Goal: Transaction & Acquisition: Purchase product/service

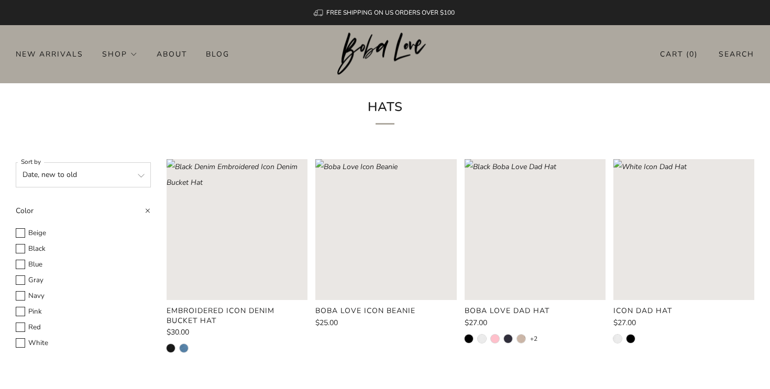
scroll to position [77, 0]
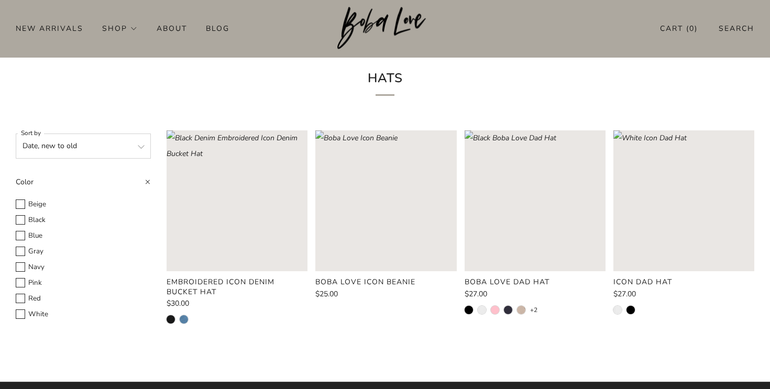
scroll to position [16, 0]
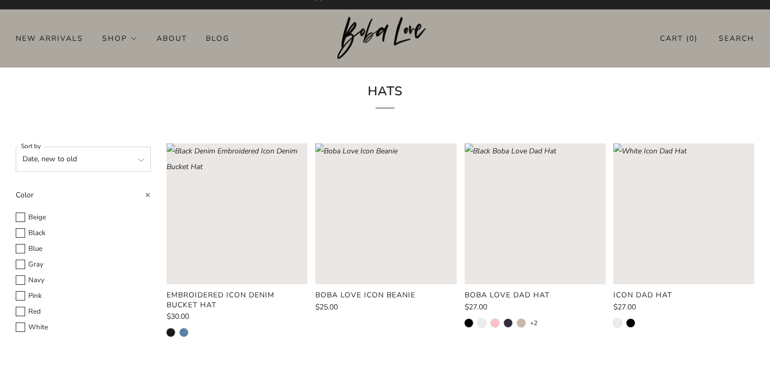
click at [313, 337] on div "Embroidered Icon Denim Bucket Hat $30.00 Boba Love Icon Beanie $25.00 Boba Love…" at bounding box center [457, 250] width 596 height 212
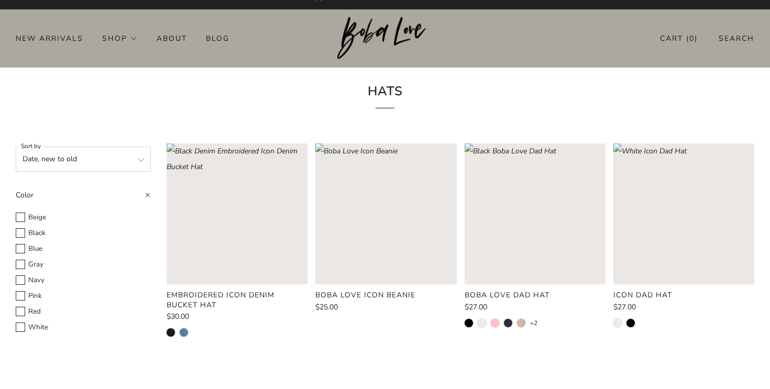
click at [445, 106] on h1 "Hats" at bounding box center [384, 94] width 289 height 29
click at [469, 69] on div "Hats" at bounding box center [385, 98] width 314 height 60
click at [389, 229] on rect "Loading image: Boba Love Icon Beanie" at bounding box center [385, 214] width 141 height 141
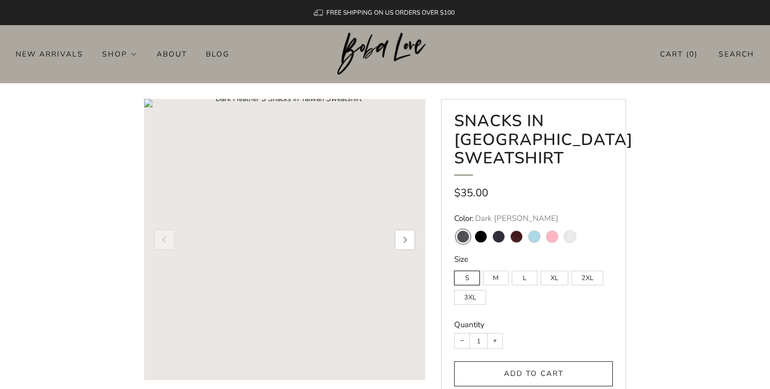
click at [399, 234] on button "button" at bounding box center [405, 240] width 22 height 22
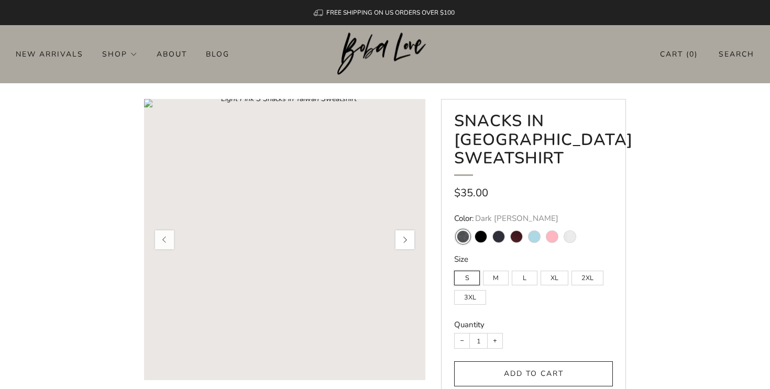
scroll to position [0, 32]
click at [399, 234] on button "button" at bounding box center [405, 240] width 22 height 22
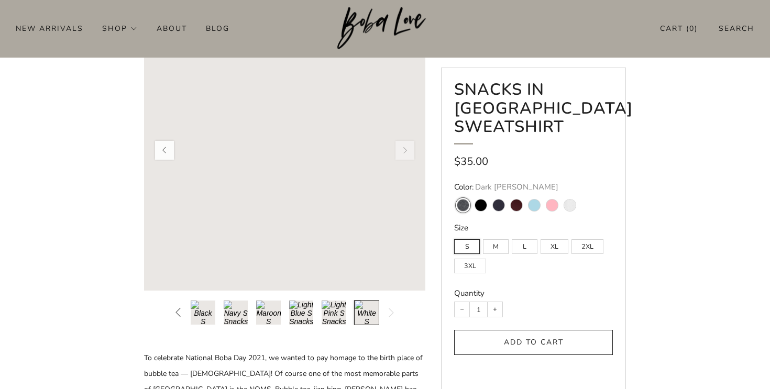
scroll to position [98, 0]
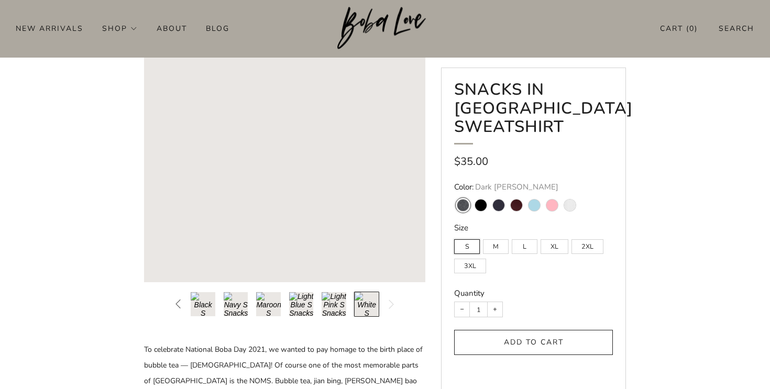
click at [304, 310] on button "Load image into Gallery viewer, 5\a" at bounding box center [301, 304] width 25 height 25
click at [319, 310] on ul at bounding box center [284, 304] width 189 height 25
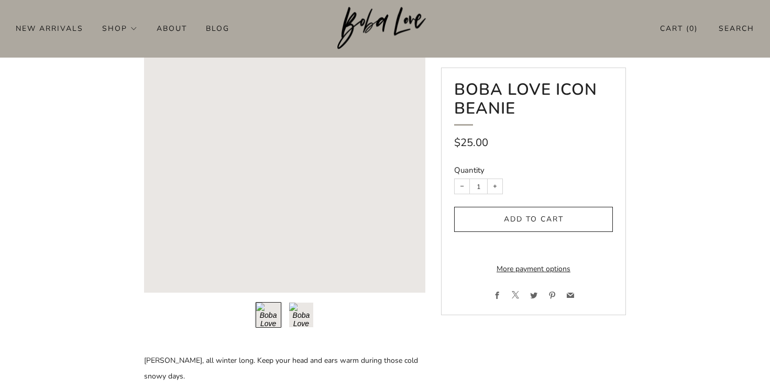
scroll to position [116, 0]
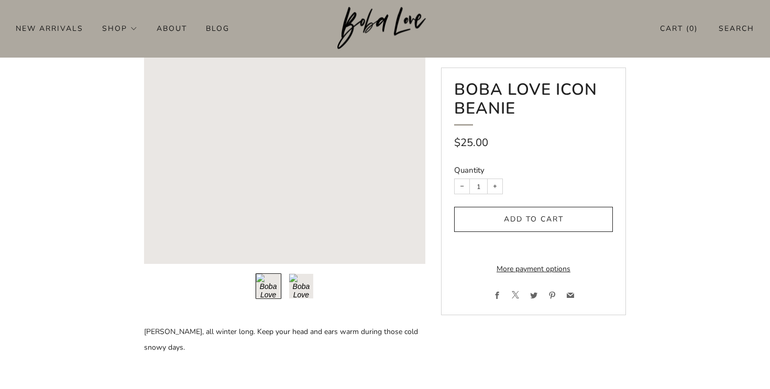
click at [294, 294] on button "Load image into Gallery viewer, 2\a" at bounding box center [302, 286] width 26 height 26
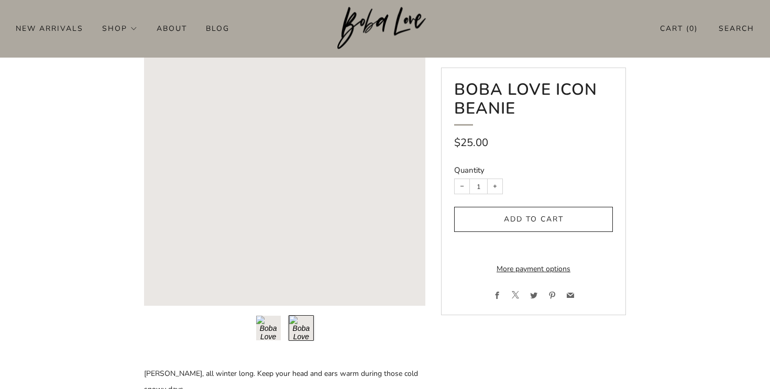
scroll to position [73, 0]
click at [277, 332] on button "Load image into Gallery viewer, 1\a" at bounding box center [269, 330] width 26 height 26
click at [270, 252] on rect "Loading image: Boba Love Icon Beanie" at bounding box center [284, 166] width 281 height 281
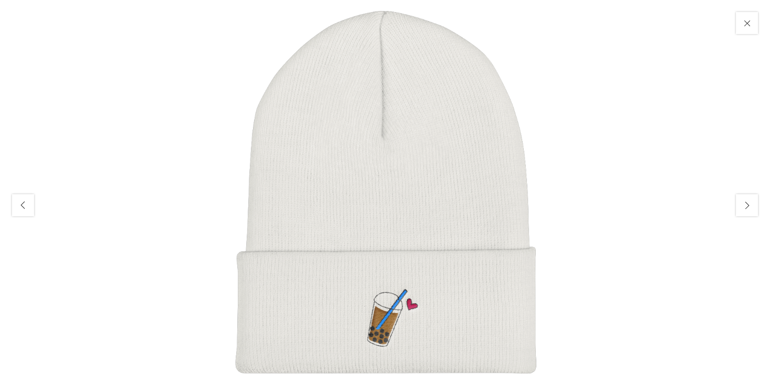
click at [389, 318] on img at bounding box center [385, 194] width 389 height 389
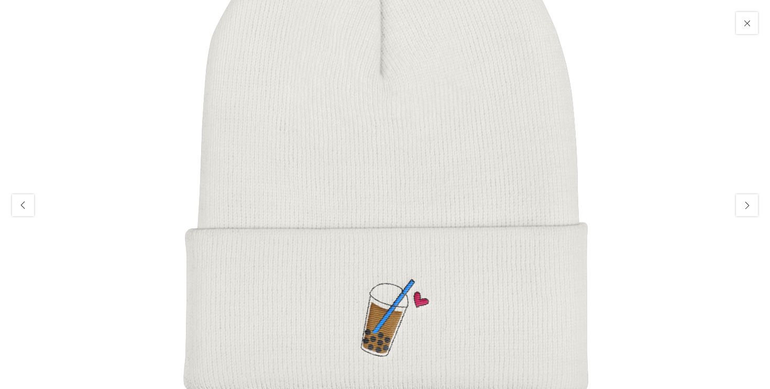
click at [748, 30] on button "Close" at bounding box center [746, 22] width 25 height 25
